Goal: Task Accomplishment & Management: Use online tool/utility

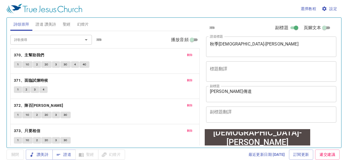
click at [188, 55] on span "刪除" at bounding box center [190, 54] width 6 height 5
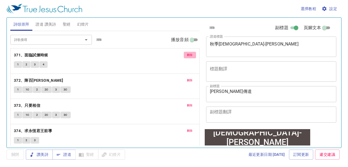
click at [188, 55] on span "刪除" at bounding box center [190, 54] width 6 height 5
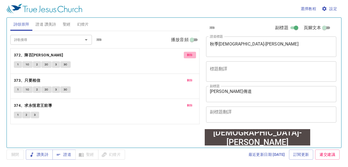
click at [188, 55] on span "刪除" at bounding box center [190, 54] width 6 height 5
click at [188, 78] on span "刪除" at bounding box center [190, 80] width 6 height 5
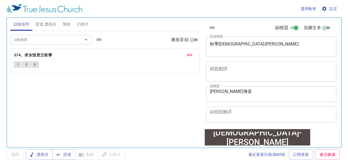
click at [188, 55] on span "刪除" at bounding box center [190, 54] width 6 height 5
click at [188, 55] on div "詩歌搜尋 詩歌搜尋 清除 播放音頻 詩頌崇拜還未選讚美詩" at bounding box center [104, 87] width 189 height 112
click at [64, 42] on input "詩歌搜尋" at bounding box center [43, 39] width 62 height 6
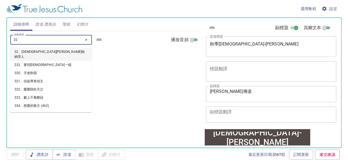
type input "326"
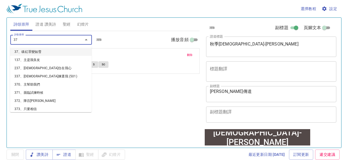
type input "370"
type input "373"
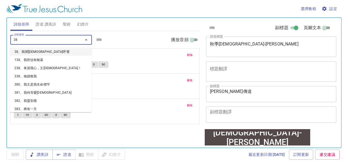
type input "380"
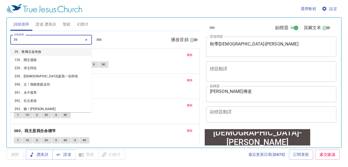
type input "395"
type input "430"
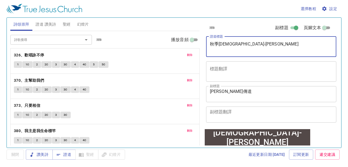
click at [266, 47] on textarea "秋季佈道會-真光照亮" at bounding box center [271, 46] width 123 height 10
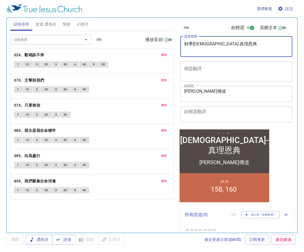
type textarea "秋季佈道會-真理恩典"
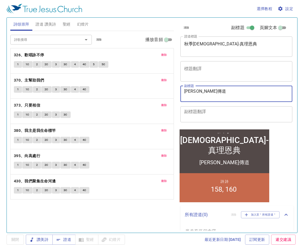
drag, startPoint x: 194, startPoint y: 97, endPoint x: 161, endPoint y: 98, distance: 32.9
click at [161, 98] on div "詩頌崇拜 證道 讚美詩 聖經 幻燈片 詩歌搜尋 詩歌搜尋 清除 播放音頻 刪除 326、歡唱詠不停 1 1C 2 2C 3 3C 4 4C 5 5C 刪除 3…" at bounding box center [152, 123] width 288 height 215
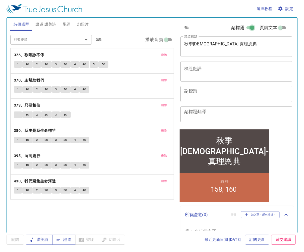
click at [243, 30] on input "副標題" at bounding box center [253, 29] width 20 height 7
checkbox input "false"
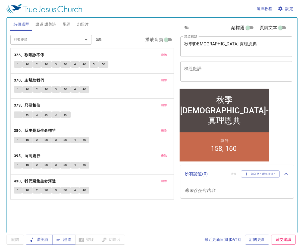
click at [291, 11] on span "設定" at bounding box center [286, 8] width 14 height 7
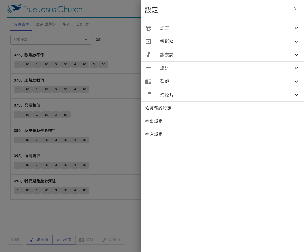
click at [239, 35] on div "投影機" at bounding box center [222, 41] width 163 height 13
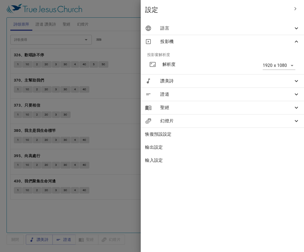
click at [240, 31] on span "語言" at bounding box center [226, 28] width 133 height 7
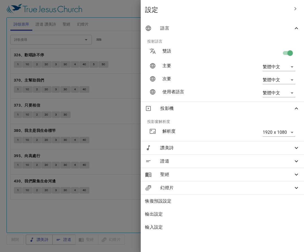
drag, startPoint x: 285, startPoint y: 54, endPoint x: 282, endPoint y: 37, distance: 17.5
click at [285, 54] on input "checkbox" at bounding box center [290, 54] width 31 height 10
checkbox input "false"
click at [280, 29] on span "語言" at bounding box center [226, 28] width 133 height 7
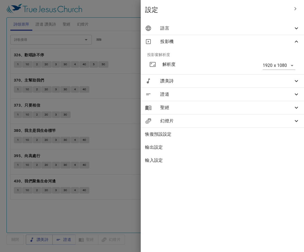
click at [274, 16] on div "設定" at bounding box center [222, 10] width 163 height 20
click at [275, 11] on span "設定" at bounding box center [217, 9] width 144 height 9
click at [117, 166] on div at bounding box center [152, 126] width 304 height 252
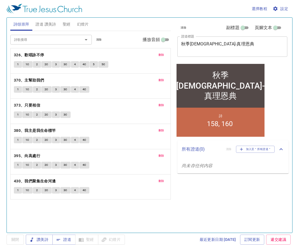
click at [165, 53] on button "刪除" at bounding box center [162, 55] width 12 height 7
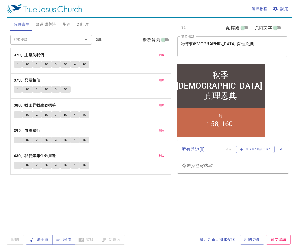
click at [165, 53] on button "刪除" at bounding box center [162, 55] width 12 height 7
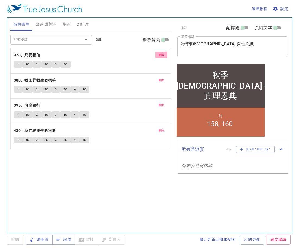
click at [165, 53] on button "刪除" at bounding box center [162, 55] width 12 height 7
click at [165, 77] on button "刪除" at bounding box center [162, 80] width 12 height 7
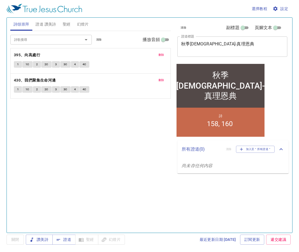
click at [165, 53] on button "刪除" at bounding box center [162, 55] width 12 height 7
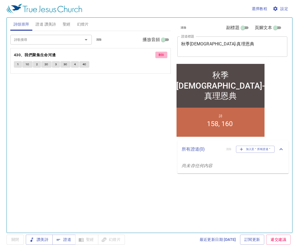
click at [165, 53] on button "刪除" at bounding box center [162, 55] width 12 height 7
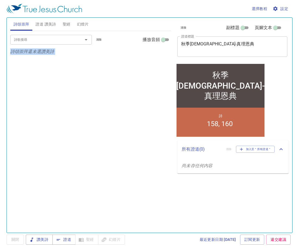
click at [165, 53] on p "詩頌崇拜還未選讚美詩" at bounding box center [90, 51] width 161 height 7
click at [44, 28] on button "證道 讚美詩" at bounding box center [45, 24] width 27 height 13
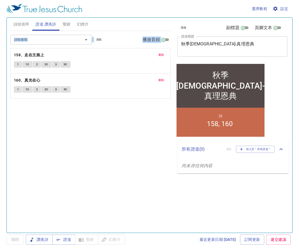
click at [161, 54] on span "刪除" at bounding box center [162, 54] width 6 height 5
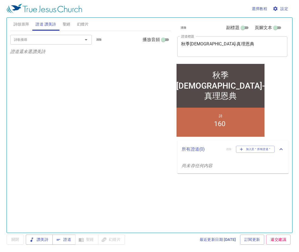
click at [161, 54] on p "證道還未選讚美詩" at bounding box center [90, 51] width 161 height 7
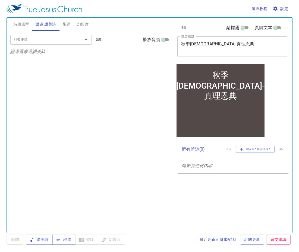
click at [44, 39] on input "詩歌搜尋" at bounding box center [43, 39] width 62 height 6
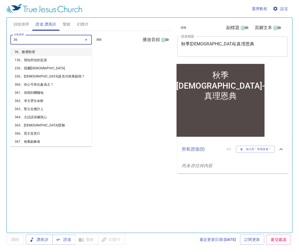
type input "364"
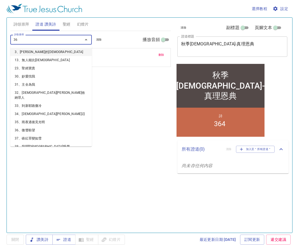
type input "366"
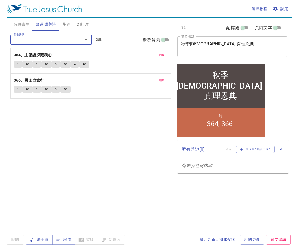
click at [24, 21] on span "詩頌崇拜" at bounding box center [22, 24] width 16 height 7
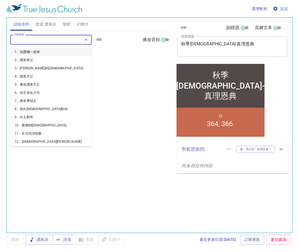
click at [34, 42] on input "詩歌搜尋" at bounding box center [43, 39] width 62 height 6
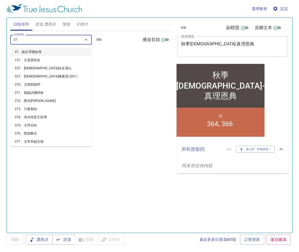
type input "370"
type input "373"
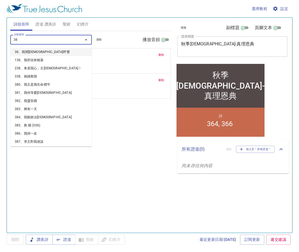
type input "380"
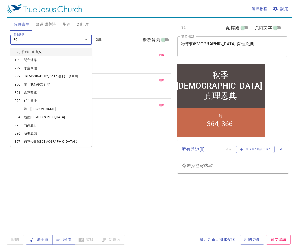
type input "395"
type input "430"
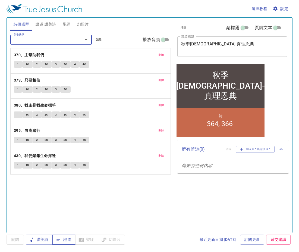
click at [67, 166] on span "證道" at bounding box center [64, 239] width 14 height 7
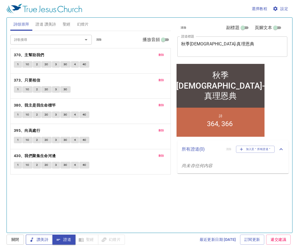
click at [45, 166] on span "讚美詩" at bounding box center [39, 239] width 18 height 7
click at [27, 53] on b "370、主幫助我們" at bounding box center [29, 55] width 30 height 7
click at [18, 61] on button "1" at bounding box center [18, 64] width 8 height 7
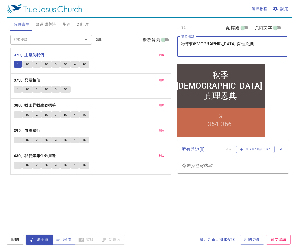
drag, startPoint x: 240, startPoint y: 48, endPoint x: 131, endPoint y: 49, distance: 108.2
click at [131, 49] on div "詩頌崇拜 證道 讚美詩 聖經 幻燈片 詩歌搜尋 詩歌搜尋 清除 播放音頻 刪除 370、主幫助我們 1 1C 2 2C 3 3C 4 4C 刪除 373、只要…" at bounding box center [149, 123] width 283 height 215
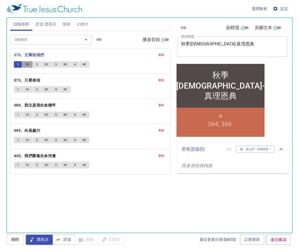
click at [29, 67] on button "1C" at bounding box center [27, 64] width 10 height 7
click at [94, 166] on div "詩歌搜尋 詩歌搜尋 清除 播放音頻 刪除 370、主幫助我們 1 1C 2 2C 3 3C 4 4C 刪除 373、只要相信 1 1C 2 2C 3 3C 刪…" at bounding box center [90, 129] width 161 height 197
click at [130, 166] on div "詩歌搜尋 詩歌搜尋 清除 播放音頻 刪除 370、主幫助我們 1 1C 2 2C 3 3C 4 4C 刪除 373、只要相信 1 1C 2 2C 3 3C 刪…" at bounding box center [90, 129] width 161 height 197
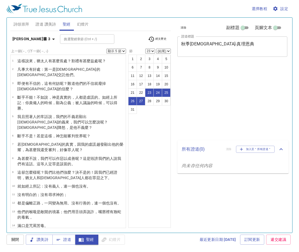
select select "5"
select select "23"
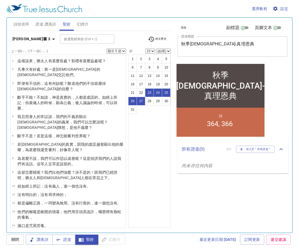
click at [27, 41] on b "羅馬書 3" at bounding box center [32, 39] width 38 height 7
click at [12, 40] on div "書 創 出 利 民 申 書 士 得 撒上 撒下 王上 王下 代上 代下 拉 尼 斯 伯 詩 箴 傳 歌 賽 耶 哀 結 但 何 珥 摩 俄 拿 彌 鴻 哈 番…" at bounding box center [149, 126] width 299 height 252
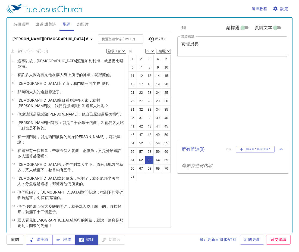
select select "63"
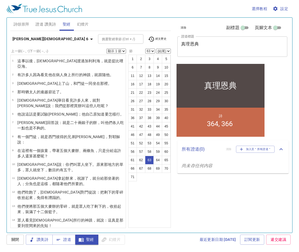
scroll to position [628, 0]
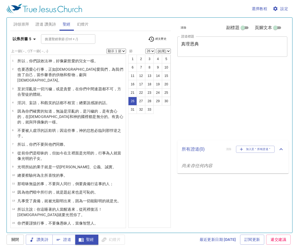
select select "26"
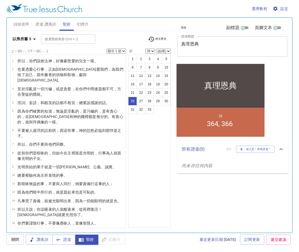
scroll to position [193, 0]
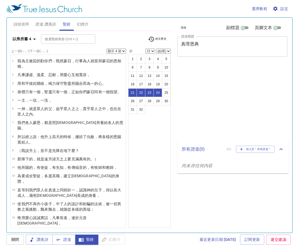
select select "4"
select select "21"
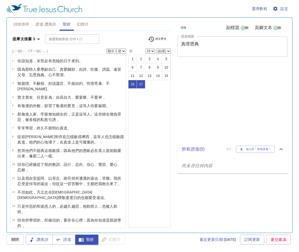
select select "2"
select select "16"
select select "2"
select select "16"
select select "2"
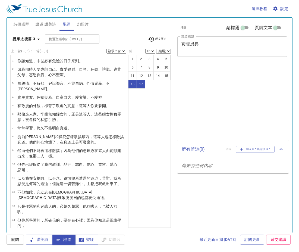
select select "16"
select select "2"
select select "16"
